Goal: Entertainment & Leisure: Browse casually

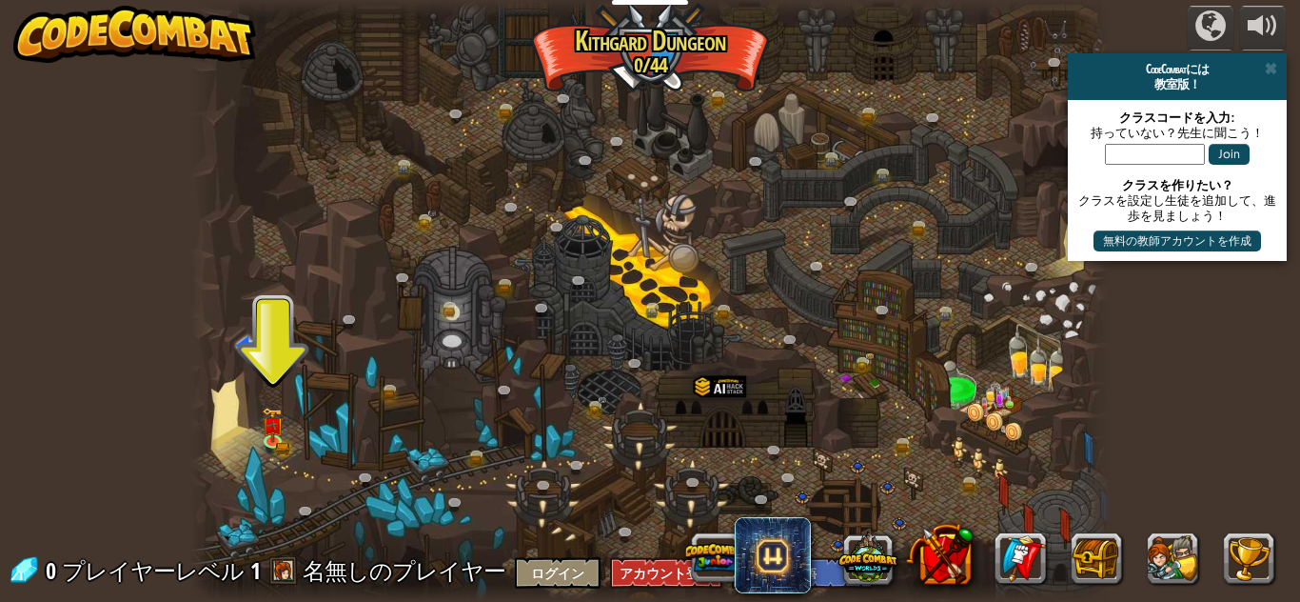
select select "ja"
click at [286, 429] on div at bounding box center [650, 301] width 920 height 602
click at [270, 430] on img at bounding box center [273, 416] width 22 height 48
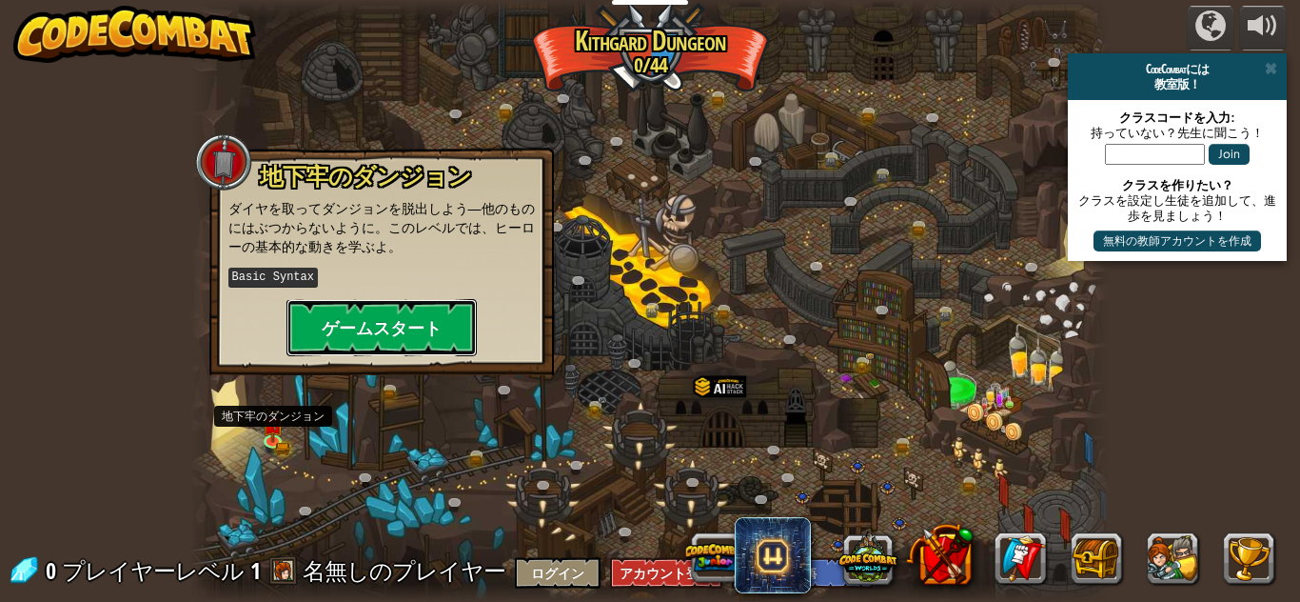
click at [408, 302] on button "ゲームスタート" at bounding box center [382, 327] width 190 height 57
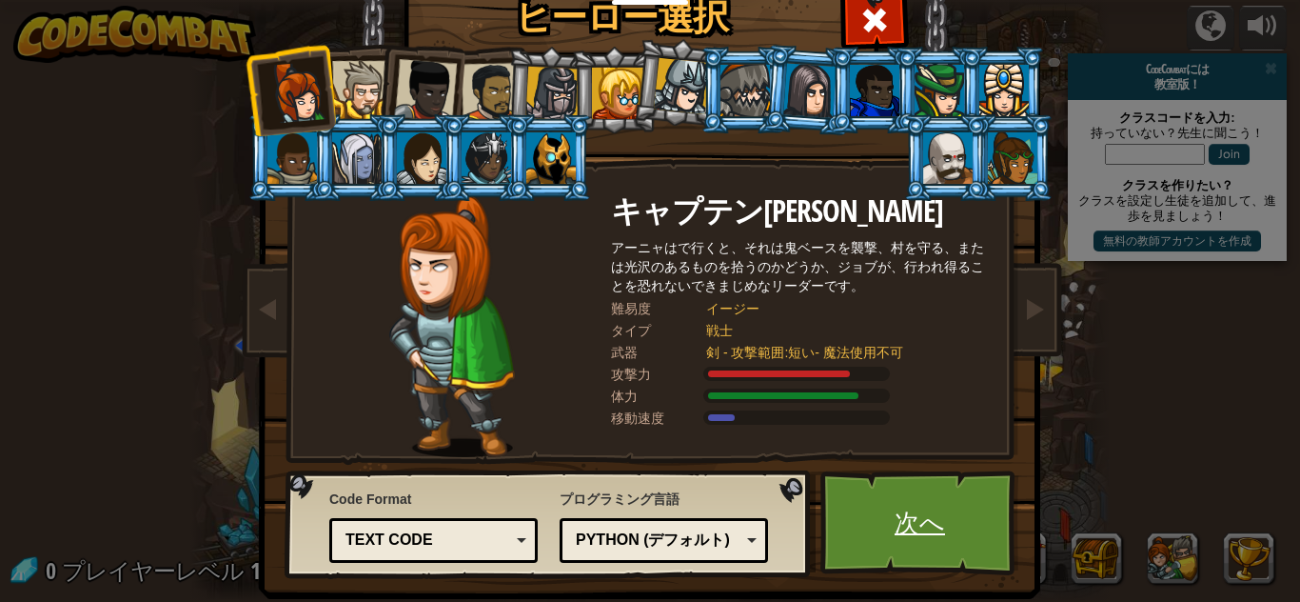
click at [957, 527] on link "次へ" at bounding box center [920, 522] width 199 height 105
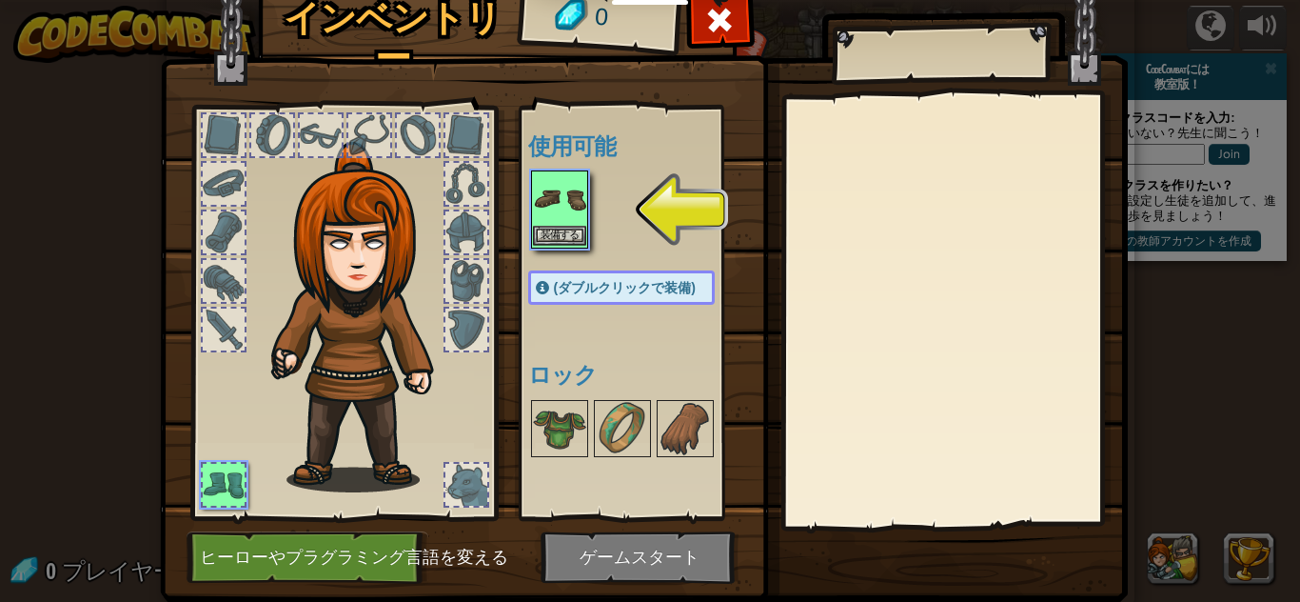
click at [566, 186] on img at bounding box center [559, 198] width 53 height 53
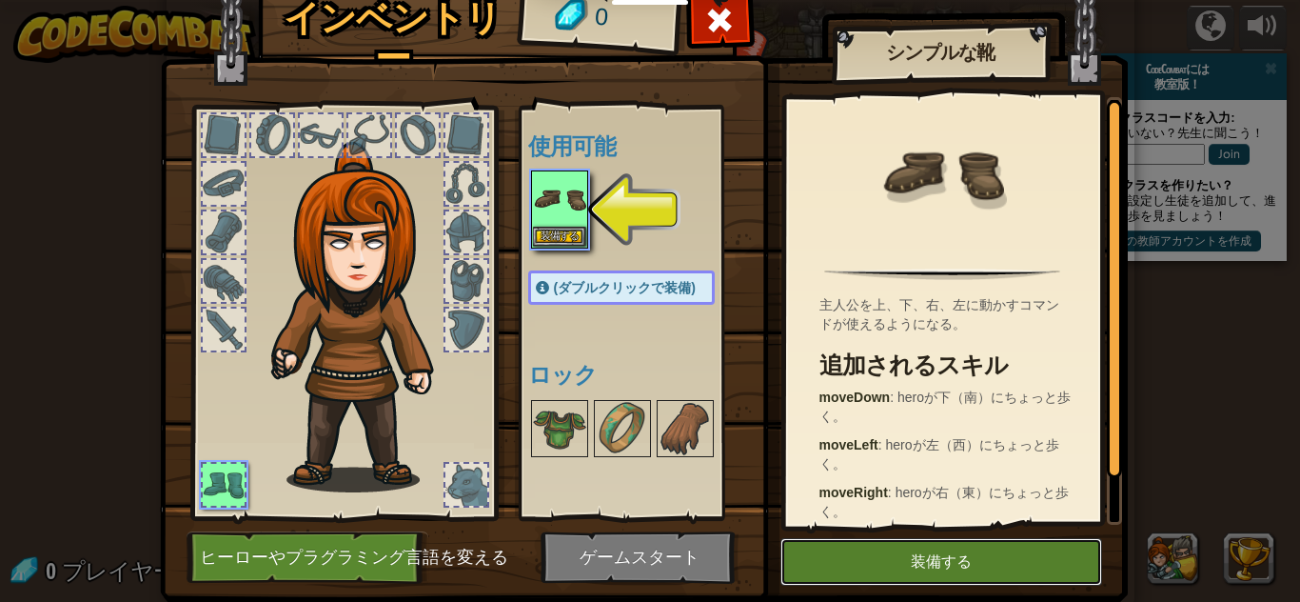
click at [910, 563] on button "装備する" at bounding box center [942, 562] width 322 height 48
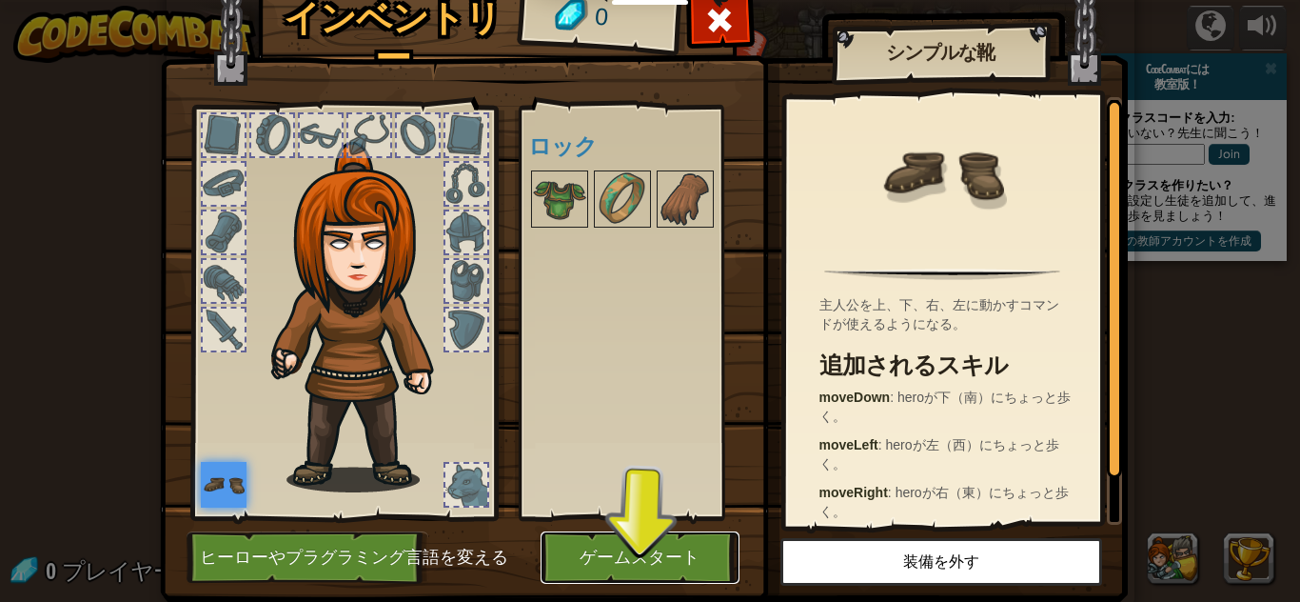
click at [648, 552] on button "ゲームスタート" at bounding box center [640, 557] width 199 height 52
